Goal: Information Seeking & Learning: Learn about a topic

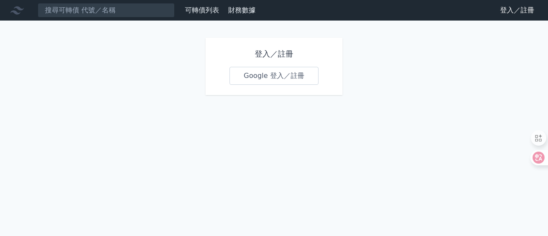
click at [288, 78] on link "Google 登入／註冊" at bounding box center [273, 76] width 89 height 18
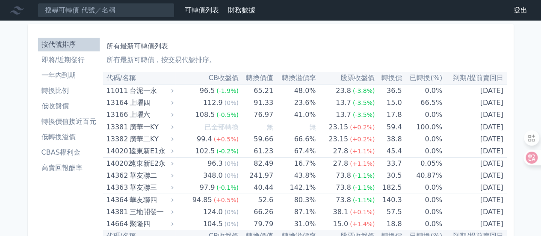
click at [50, 59] on li "即將/近期發行" at bounding box center [69, 60] width 62 height 10
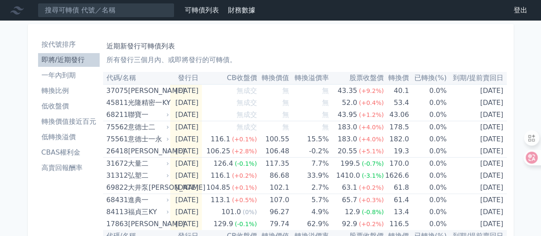
click at [74, 76] on li "一年內到期" at bounding box center [69, 75] width 62 height 10
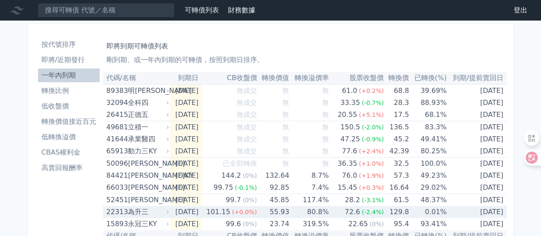
click at [230, 213] on div "101.15" at bounding box center [218, 212] width 27 height 12
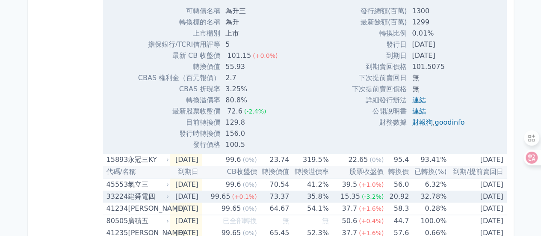
scroll to position [257, 0]
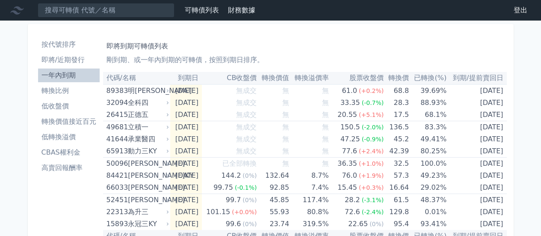
scroll to position [257, 0]
